Goal: Task Accomplishment & Management: Complete application form

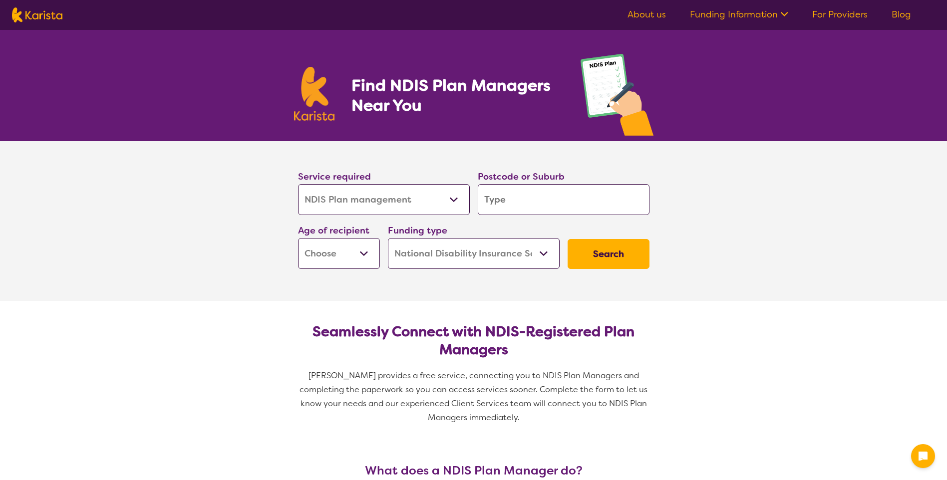
select select "NDIS Plan management"
select select "NDIS"
select select "NDIS Plan management"
select select "NDIS"
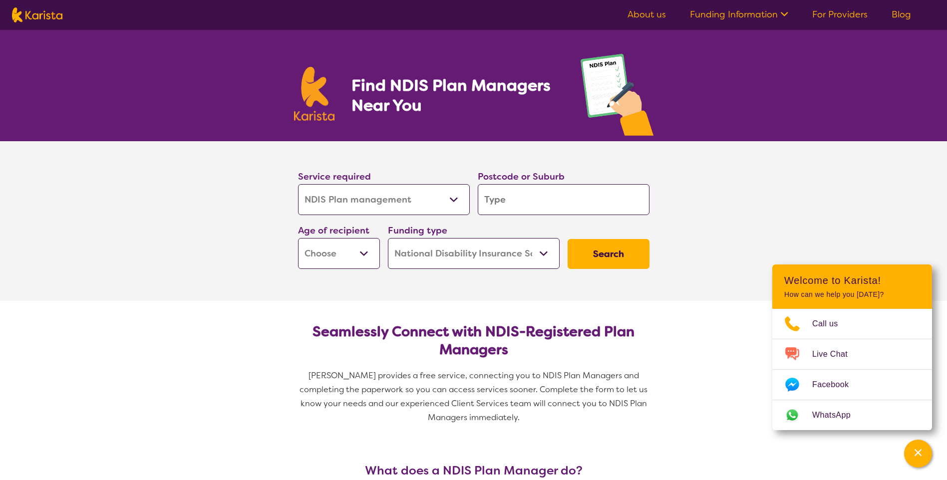
click at [418, 163] on section "Service required Allied Health Assistant Assessment ([MEDICAL_DATA] or [MEDICAL…" at bounding box center [473, 207] width 383 height 132
click at [545, 211] on input "search" at bounding box center [564, 199] width 172 height 31
click at [543, 208] on input "search" at bounding box center [564, 199] width 172 height 31
type input "5"
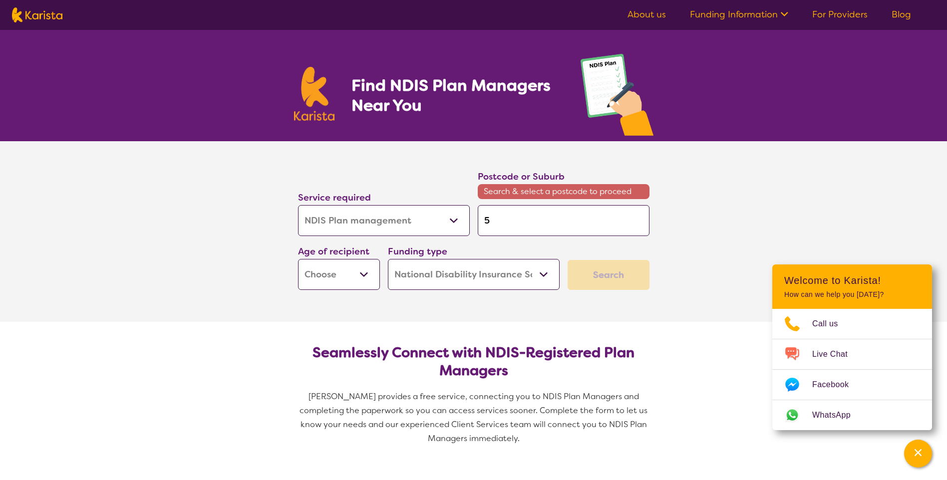
type input "52"
type input "521"
type input "5214"
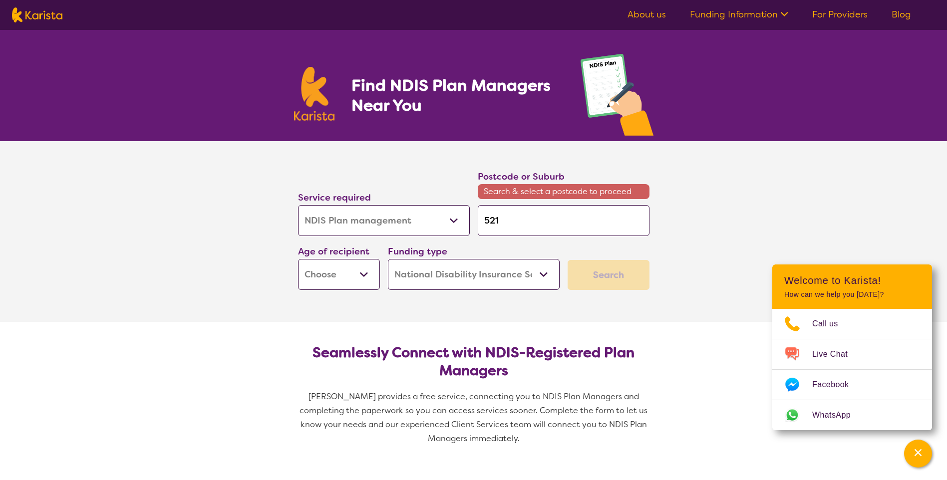
type input "5214"
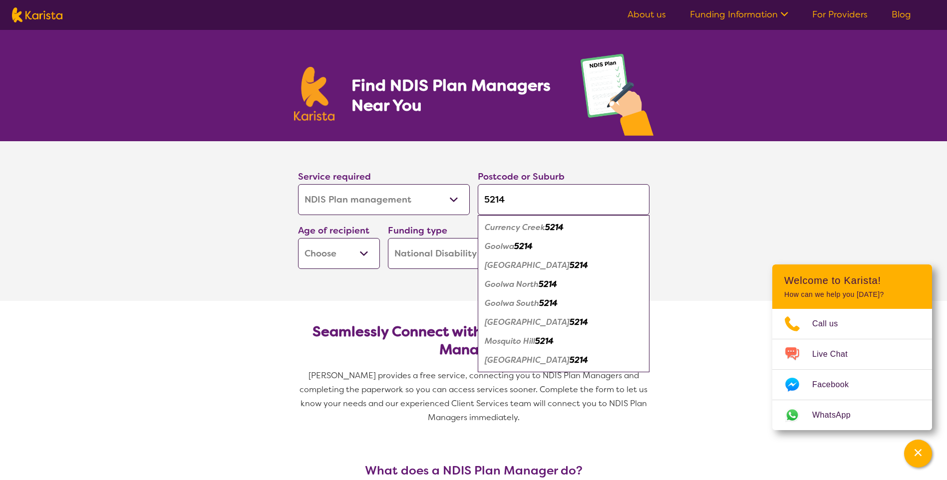
type input "5214"
click at [570, 325] on em "5214" at bounding box center [579, 322] width 18 height 10
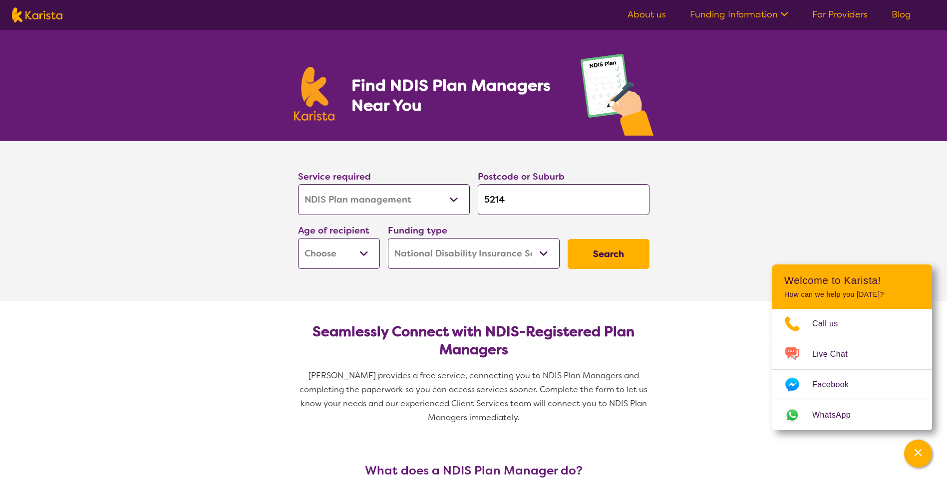
click at [367, 253] on select "Early Childhood - 0 to 9 Child - 10 to 11 Adolescent - 12 to 17 Adult - 18 to 6…" at bounding box center [339, 253] width 82 height 31
select select "EC"
click at [298, 238] on select "Early Childhood - 0 to 9 Child - 10 to 11 Adolescent - 12 to 17 Adult - 18 to 6…" at bounding box center [339, 253] width 82 height 31
select select "EC"
click at [450, 253] on select "Home Care Package (HCP) National Disability Insurance Scheme (NDIS) I don't know" at bounding box center [474, 253] width 172 height 31
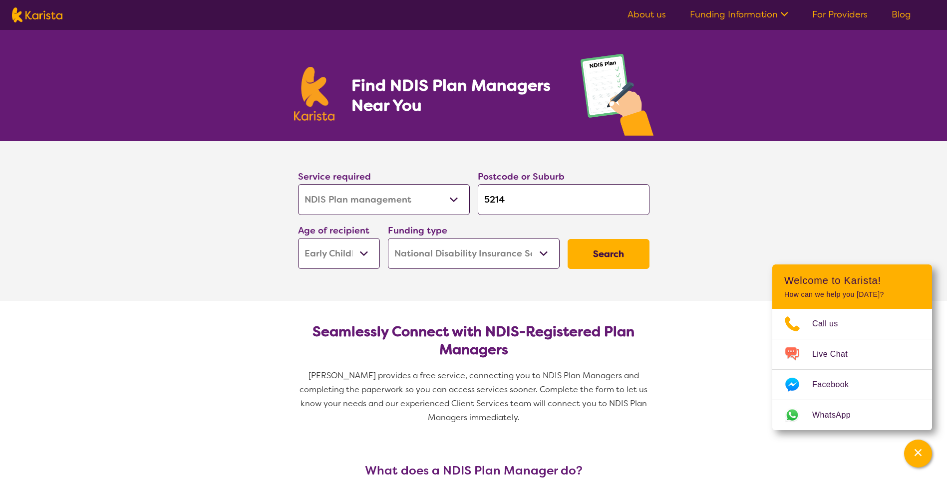
click at [450, 253] on select "Home Care Package (HCP) National Disability Insurance Scheme (NDIS) I don't know" at bounding box center [474, 253] width 172 height 31
click at [614, 245] on button "Search" at bounding box center [609, 254] width 82 height 30
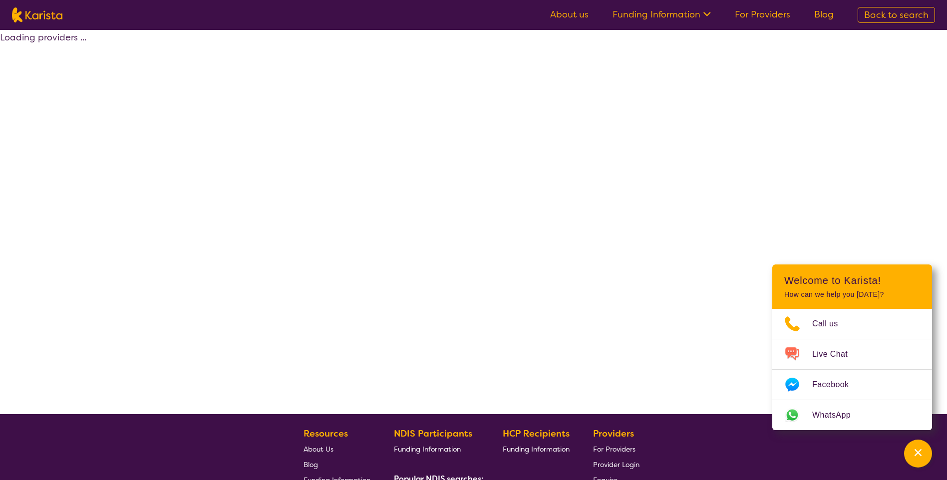
select select "by_score"
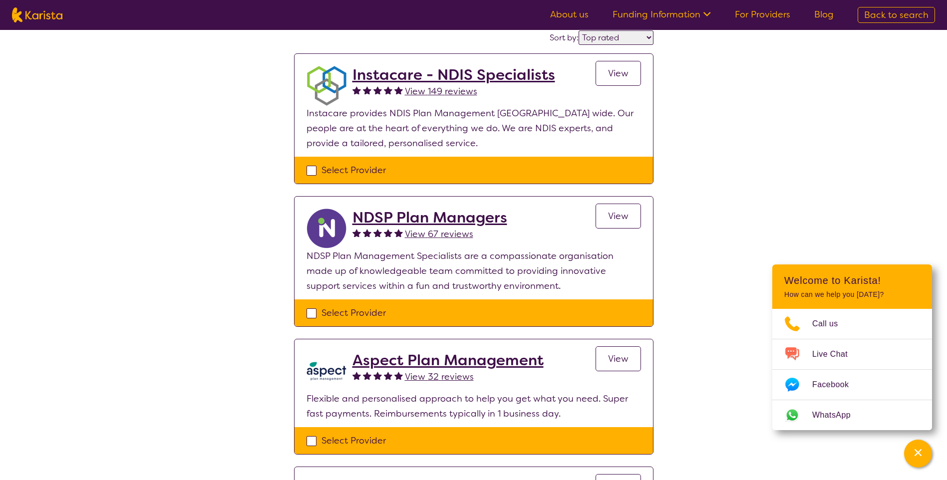
scroll to position [100, 0]
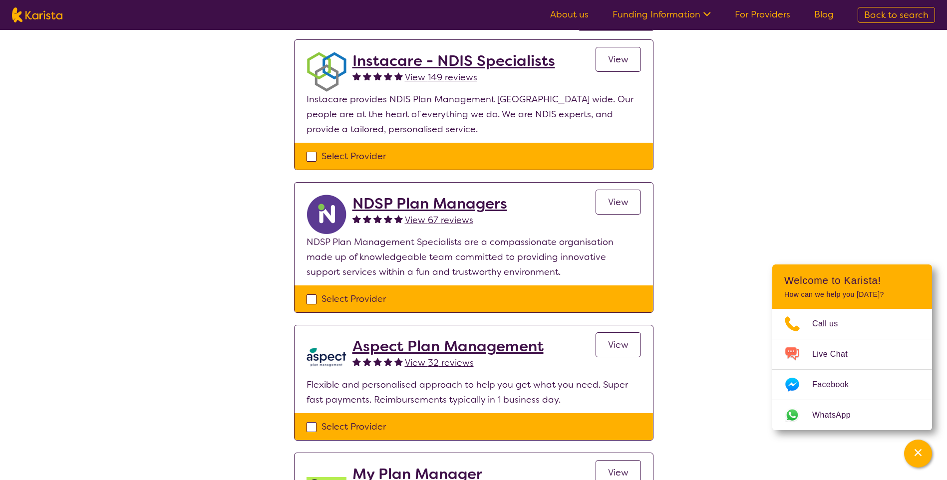
click at [471, 203] on h2 "NDSP Plan Managers" at bounding box center [430, 204] width 155 height 18
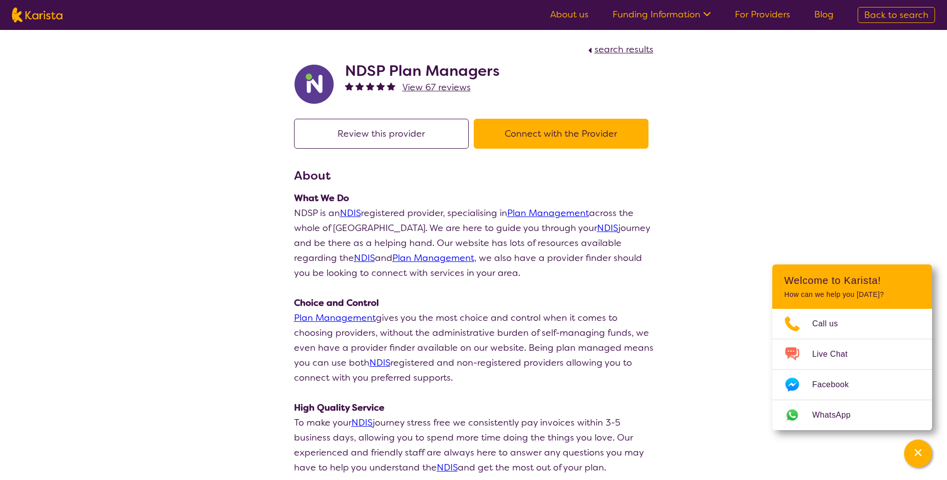
click at [505, 143] on button "Connect with the Provider" at bounding box center [561, 134] width 175 height 30
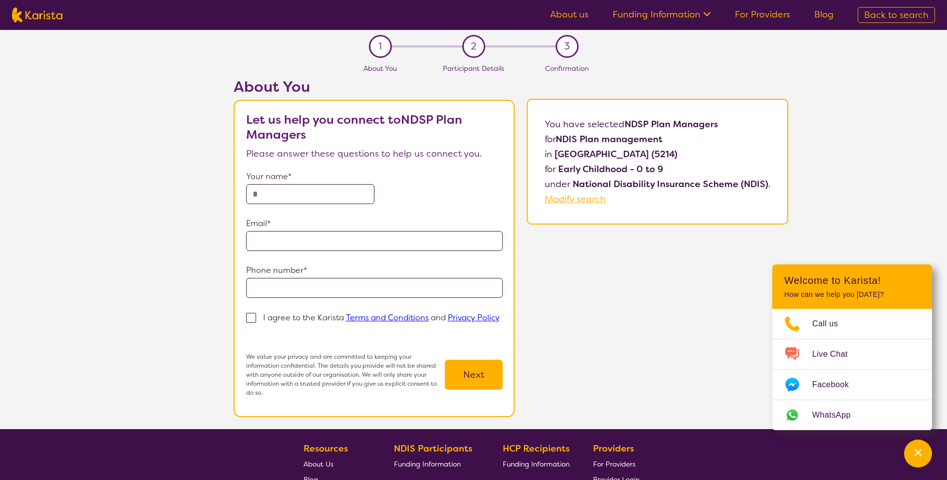
click at [347, 189] on input "text" at bounding box center [310, 194] width 128 height 20
type input "**********"
type input "*********"
click at [254, 316] on span at bounding box center [251, 318] width 10 height 10
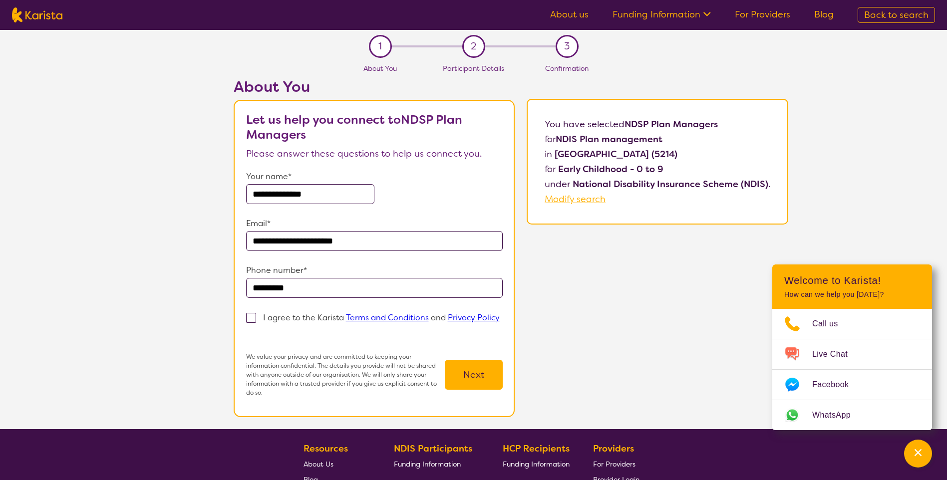
click at [253, 330] on input "I agree to the Karista Terms and Conditions and Privacy Policy" at bounding box center [249, 333] width 6 height 6
checkbox input "true"
click at [455, 370] on button "Next" at bounding box center [474, 375] width 58 height 30
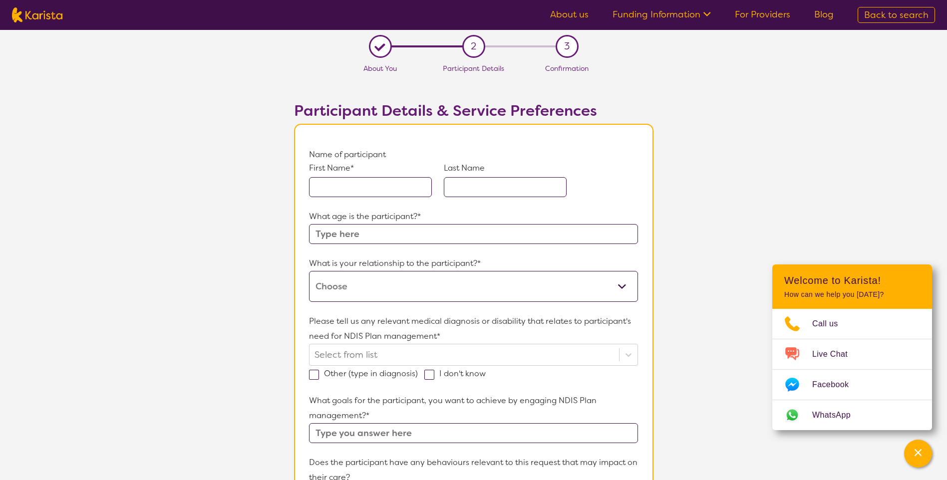
click at [356, 191] on input "text" at bounding box center [370, 187] width 123 height 20
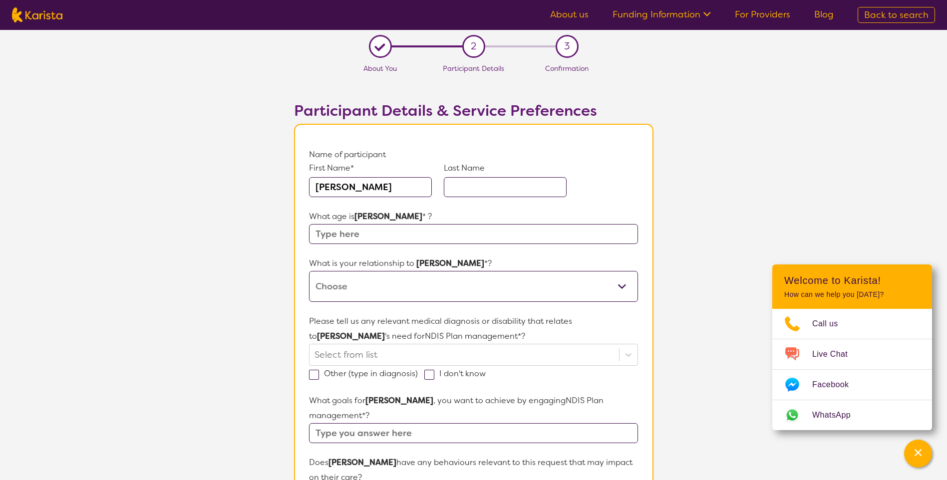
type input "[PERSON_NAME]"
type input "6"
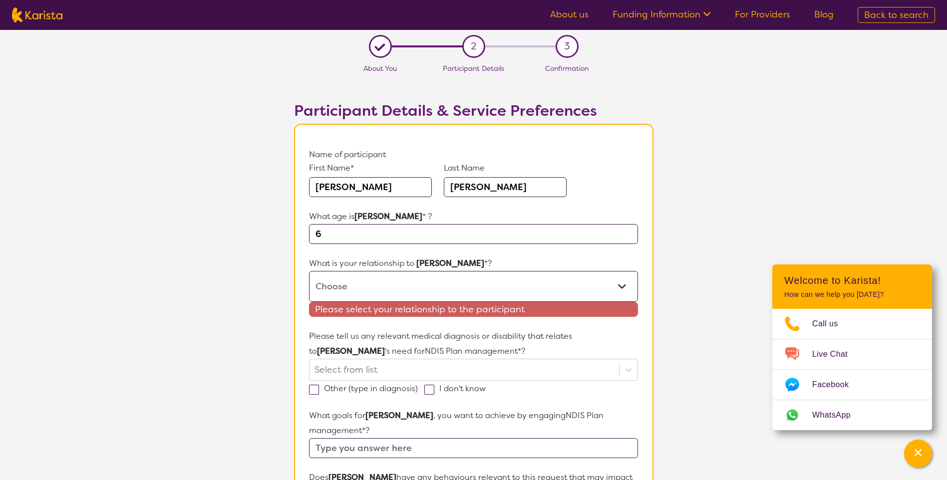
click at [386, 287] on select "This request is for myself I am their parent I am their child I am their spouse…" at bounding box center [473, 286] width 329 height 31
select select "I am their parent"
click at [309, 271] on select "This request is for myself I am their parent I am their child I am their spouse…" at bounding box center [473, 286] width 329 height 31
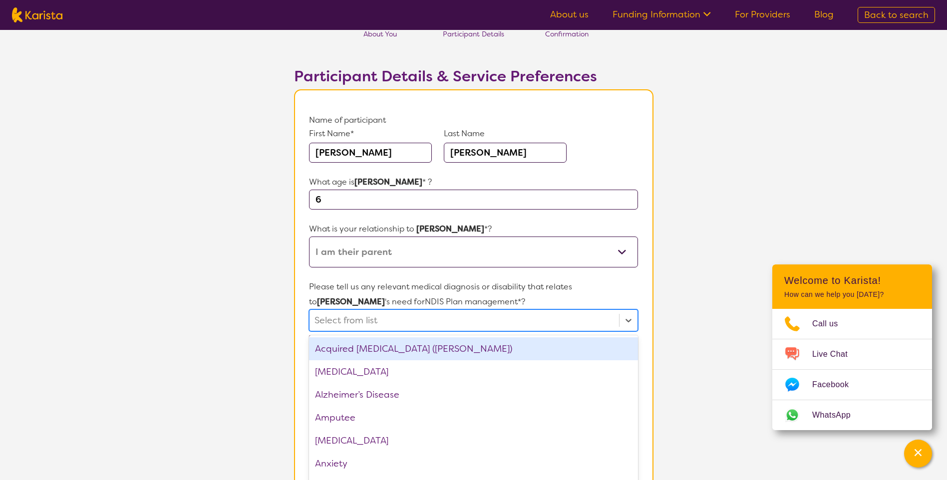
click at [349, 332] on div "option Acquired [MEDICAL_DATA] (ABI) focused, 1 of 75. 75 results available. Us…" at bounding box center [473, 321] width 329 height 22
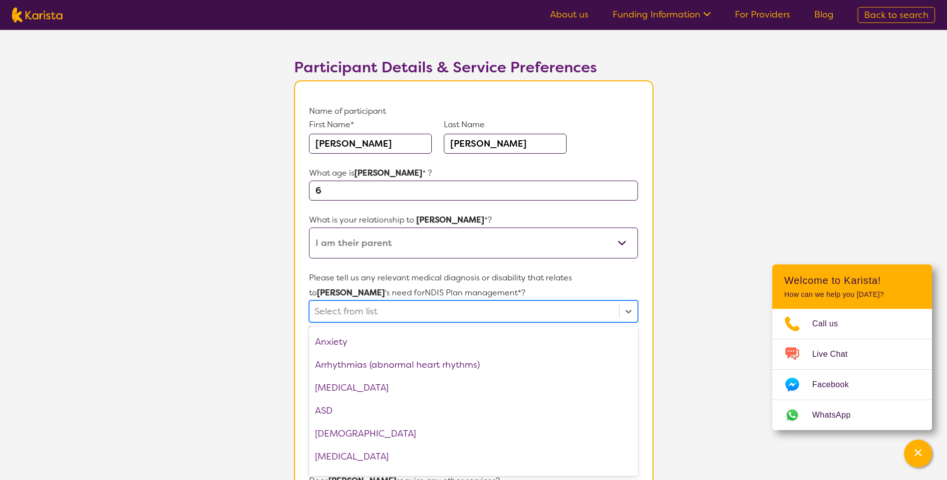
scroll to position [200, 0]
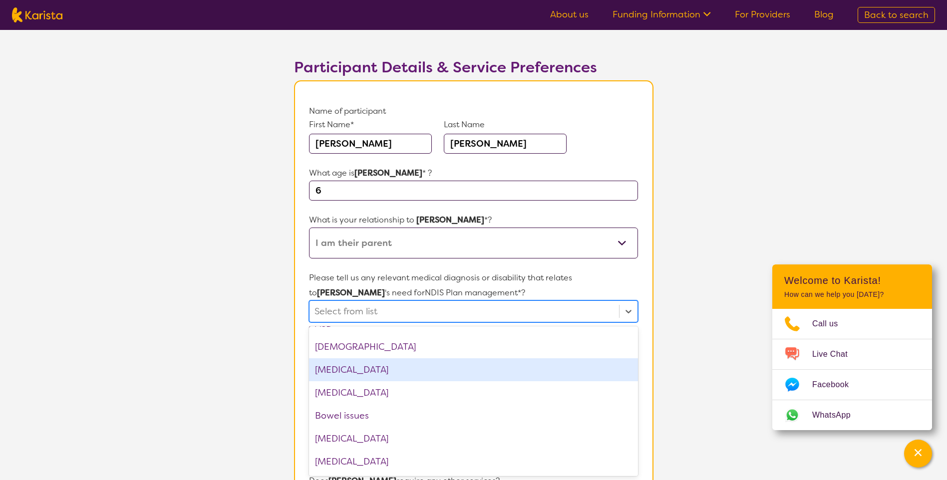
click at [354, 364] on div "[MEDICAL_DATA]" at bounding box center [473, 370] width 329 height 23
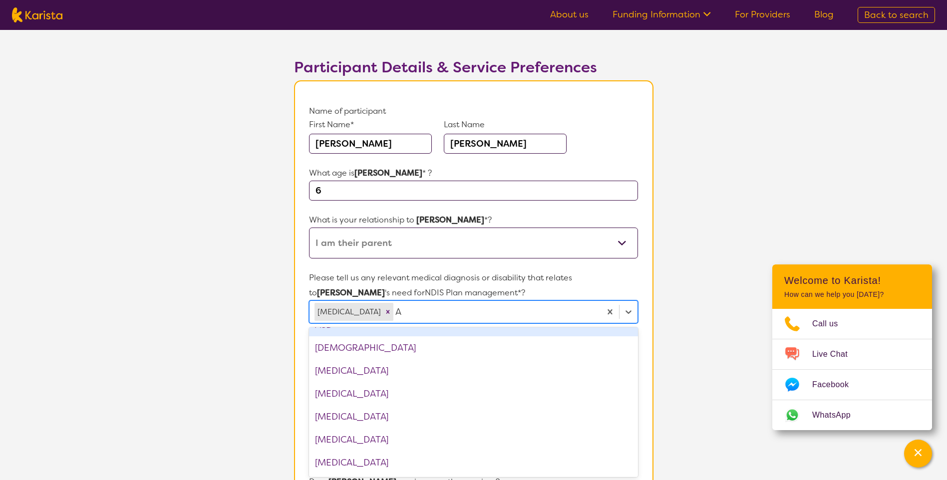
type input "AD"
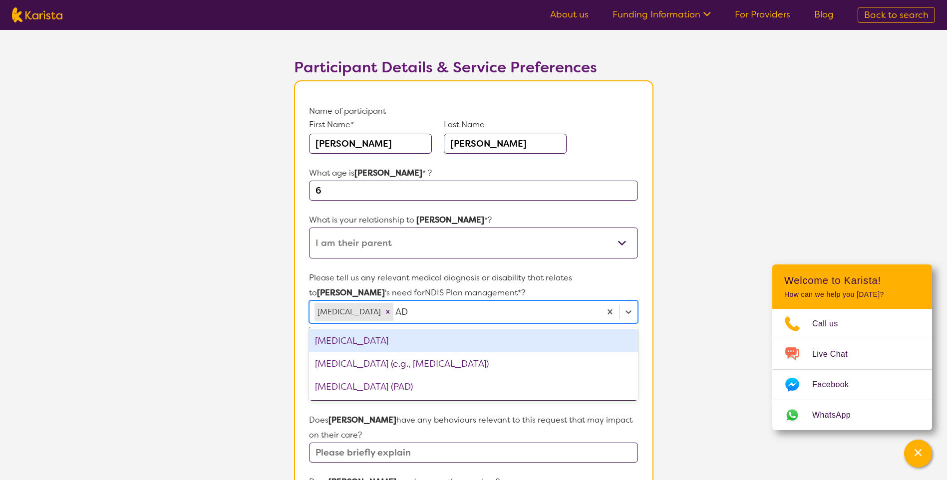
click at [415, 338] on div "[MEDICAL_DATA]" at bounding box center [473, 341] width 329 height 23
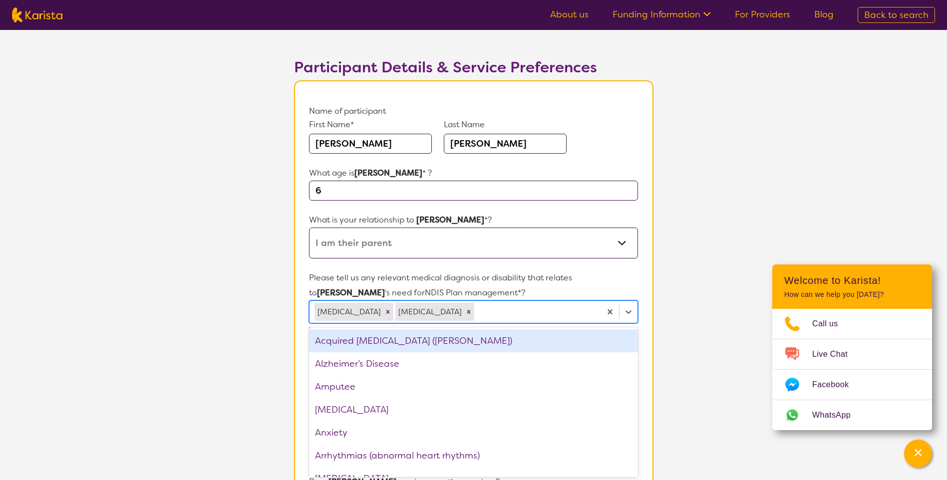
click at [645, 287] on section "Name of participant First Name* [PERSON_NAME] Last Name [PERSON_NAME] What age …" at bounding box center [474, 463] width 360 height 766
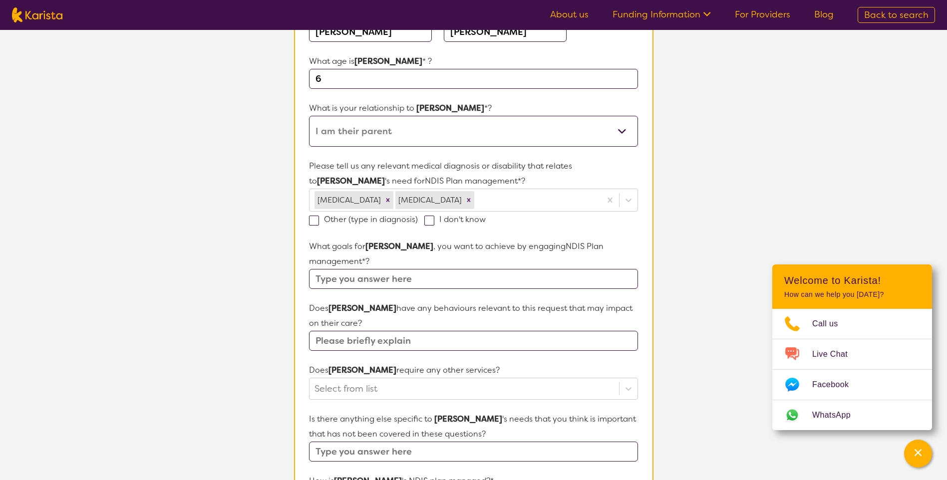
scroll to position [193, 0]
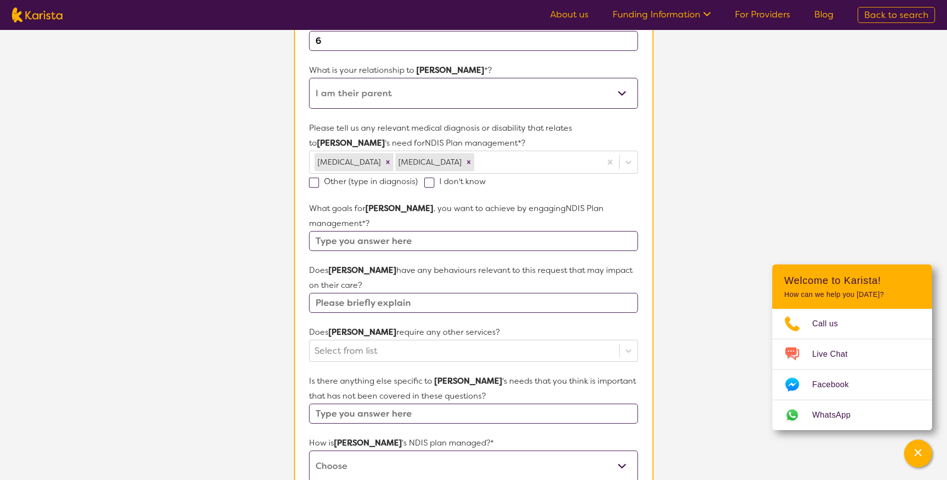
click at [413, 231] on input "text" at bounding box center [473, 241] width 329 height 20
type input "Social skills & cues, emotional regulation, learning skills to participate in s…"
click at [454, 293] on input "text" at bounding box center [473, 303] width 329 height 20
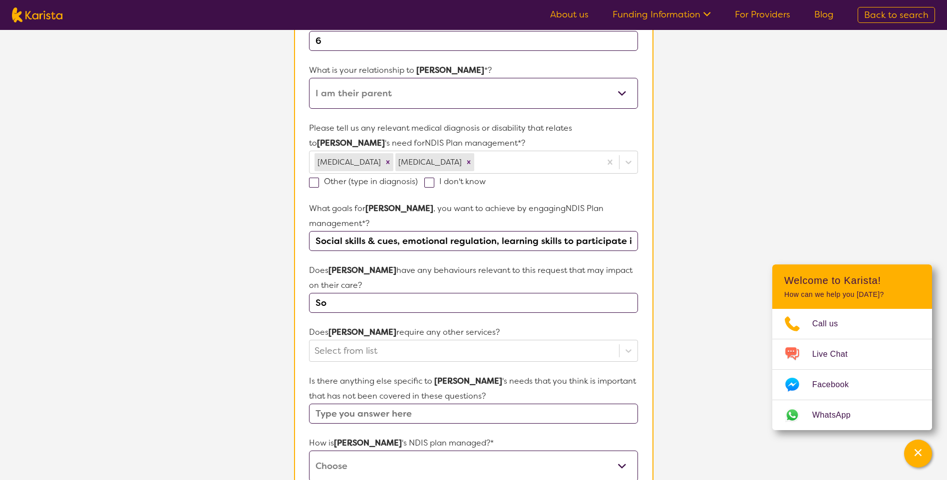
type input "S"
type input "M"
type input "Meltdowns - screaming/yelling, crying, throwing things, slamming doors. Behavio…"
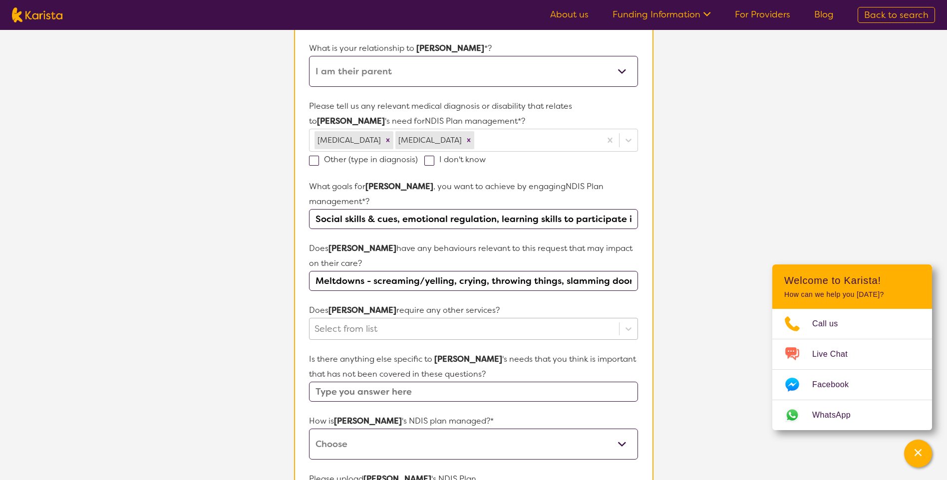
click at [397, 336] on div "Select from list" at bounding box center [473, 329] width 329 height 22
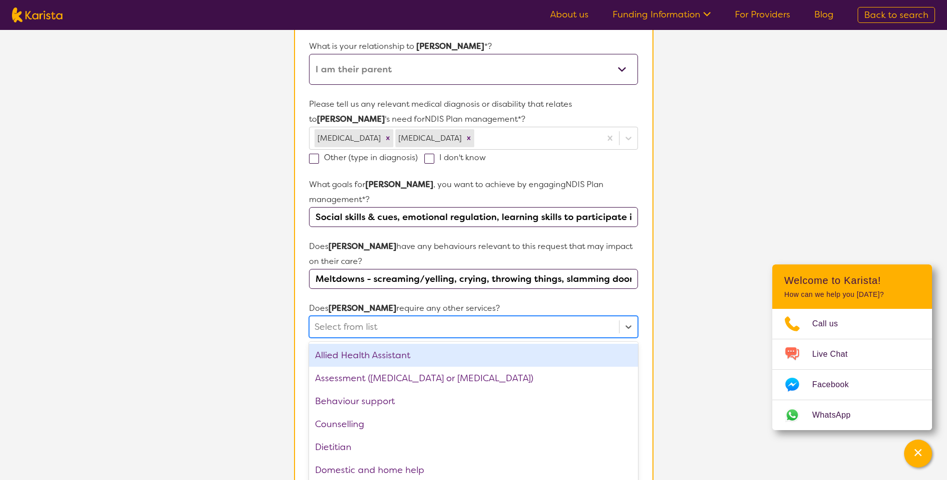
scroll to position [218, 0]
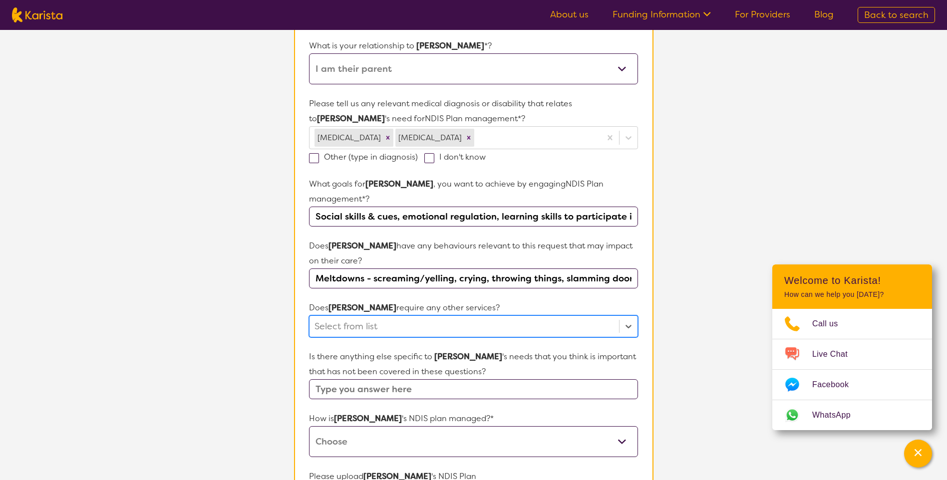
click at [397, 318] on div at bounding box center [464, 326] width 299 height 17
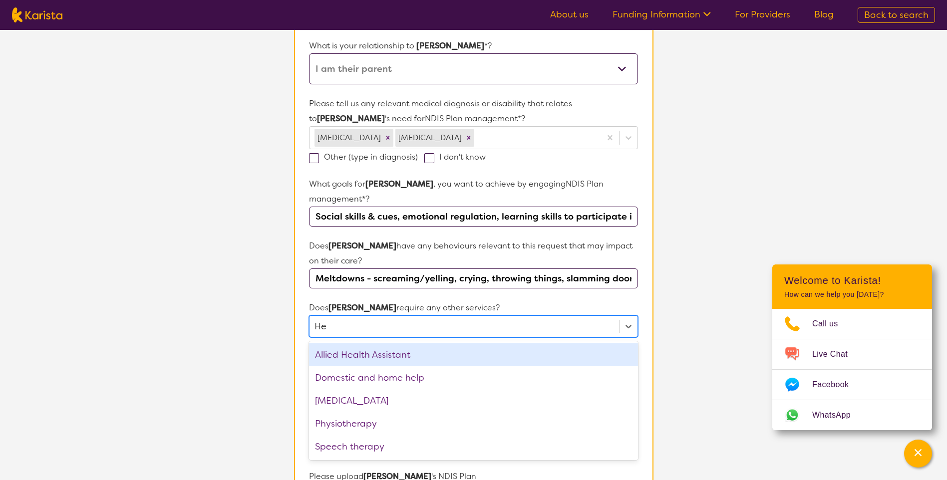
type input "H"
type input "S"
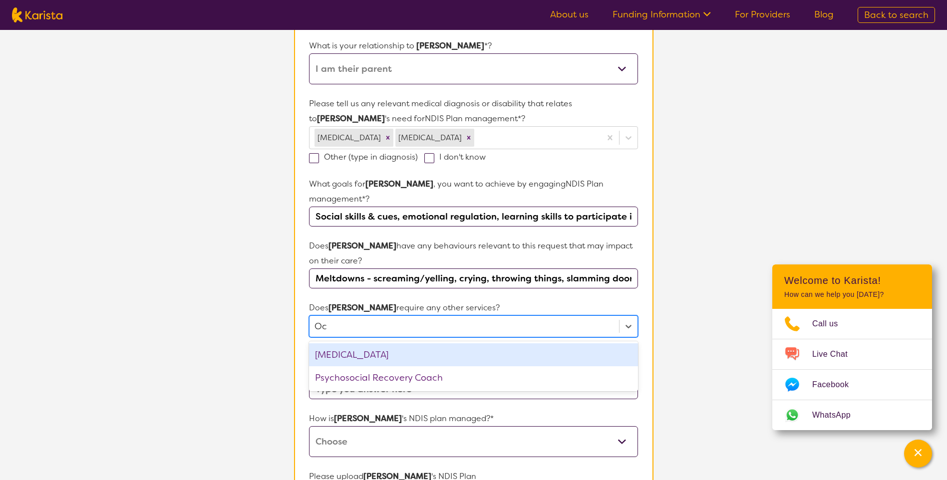
type input "Occ"
click at [427, 344] on div "[MEDICAL_DATA]" at bounding box center [473, 355] width 329 height 23
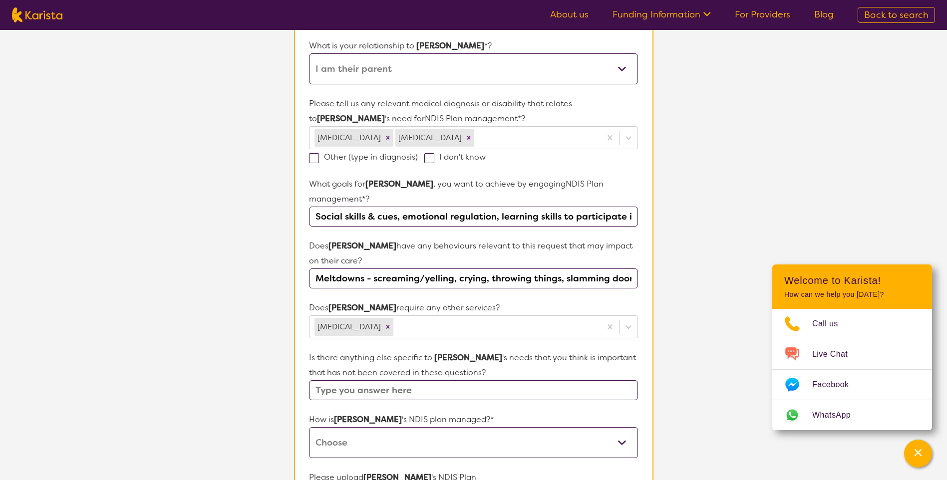
click at [637, 301] on p "Does [PERSON_NAME] require any other services?" at bounding box center [473, 308] width 329 height 15
click at [375, 380] on input "text" at bounding box center [473, 390] width 329 height 20
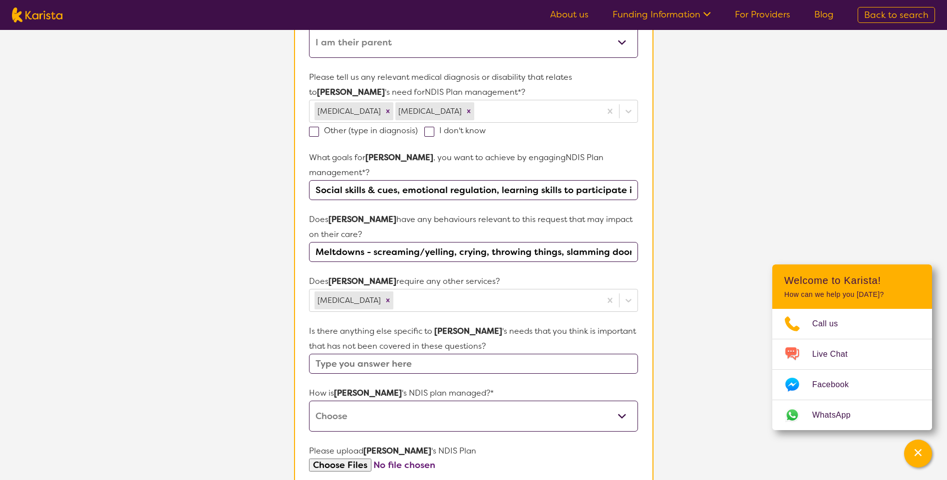
scroll to position [318, 0]
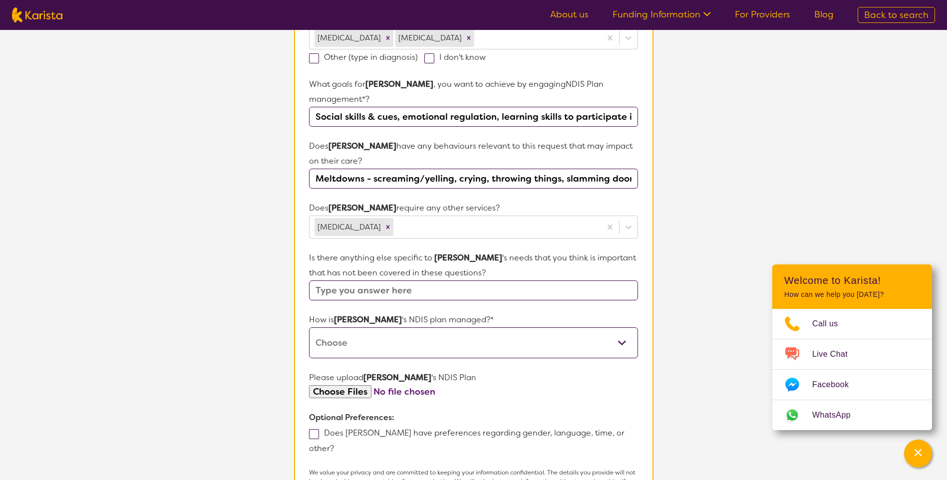
click at [470, 335] on select "Self-managed NDIS plan Managed by a registered plan management provider (not th…" at bounding box center [473, 343] width 329 height 31
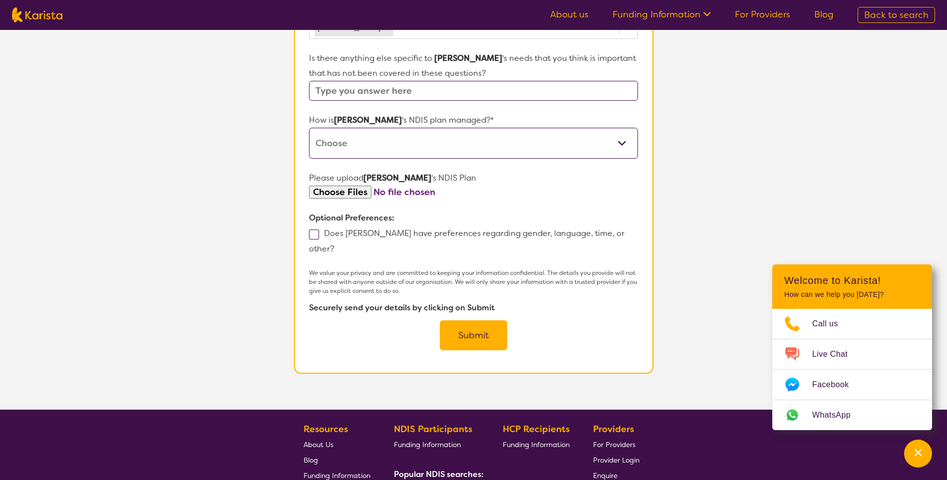
click at [328, 177] on div "Please upload [PERSON_NAME] 's NDIS Plan" at bounding box center [473, 185] width 329 height 28
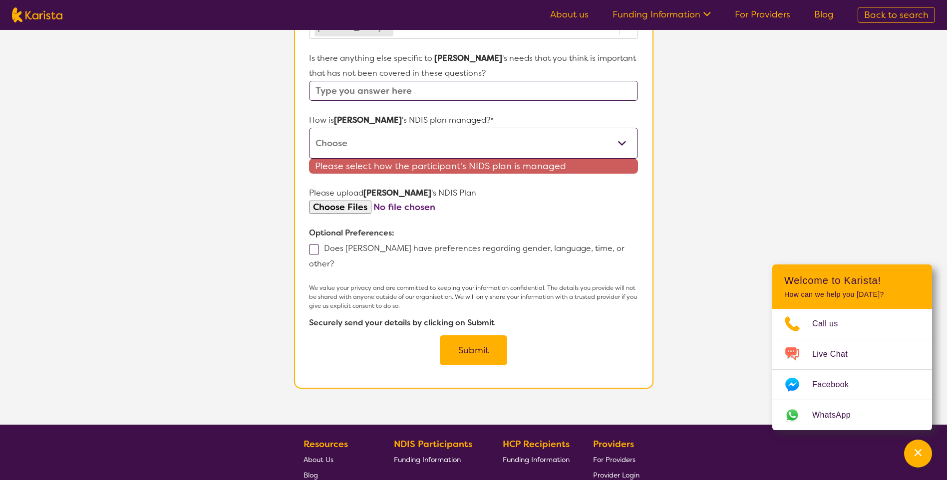
click at [365, 128] on select "Self-managed NDIS plan Managed by a registered plan management provider (not th…" at bounding box center [473, 143] width 329 height 31
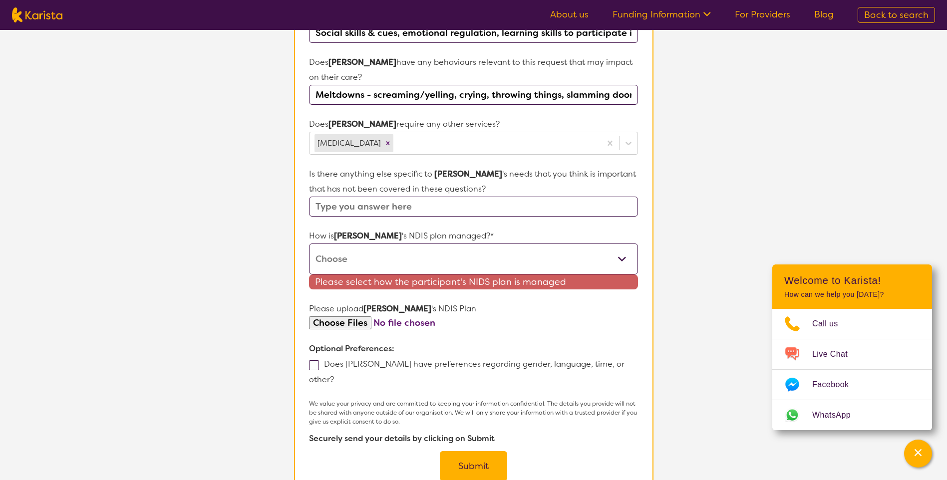
scroll to position [499, 0]
